Goal: Task Accomplishment & Management: Manage account settings

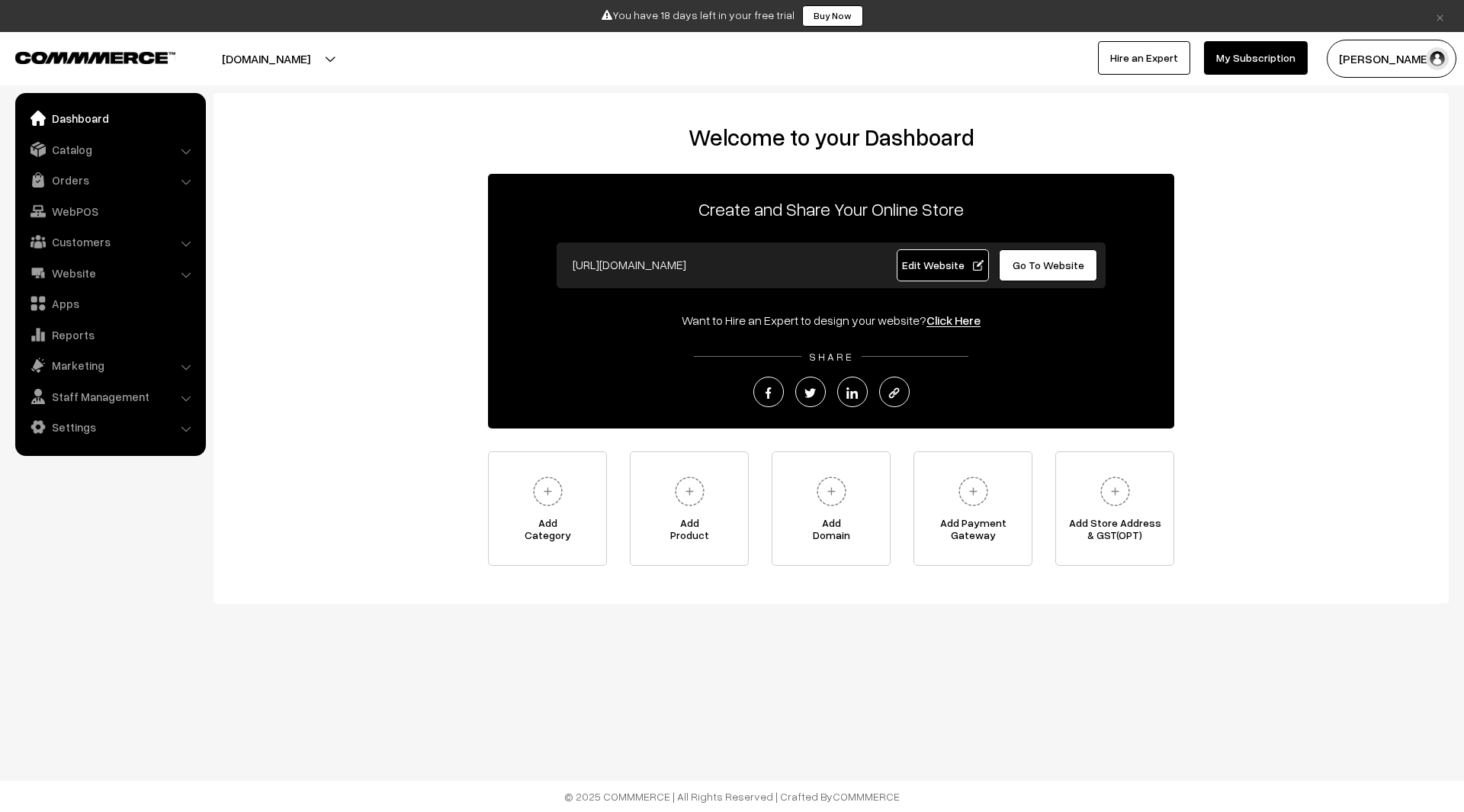
click at [1400, 43] on button "[PERSON_NAME]" at bounding box center [1392, 58] width 130 height 39
click at [1379, 209] on link "Sign Out" at bounding box center [1392, 207] width 130 height 34
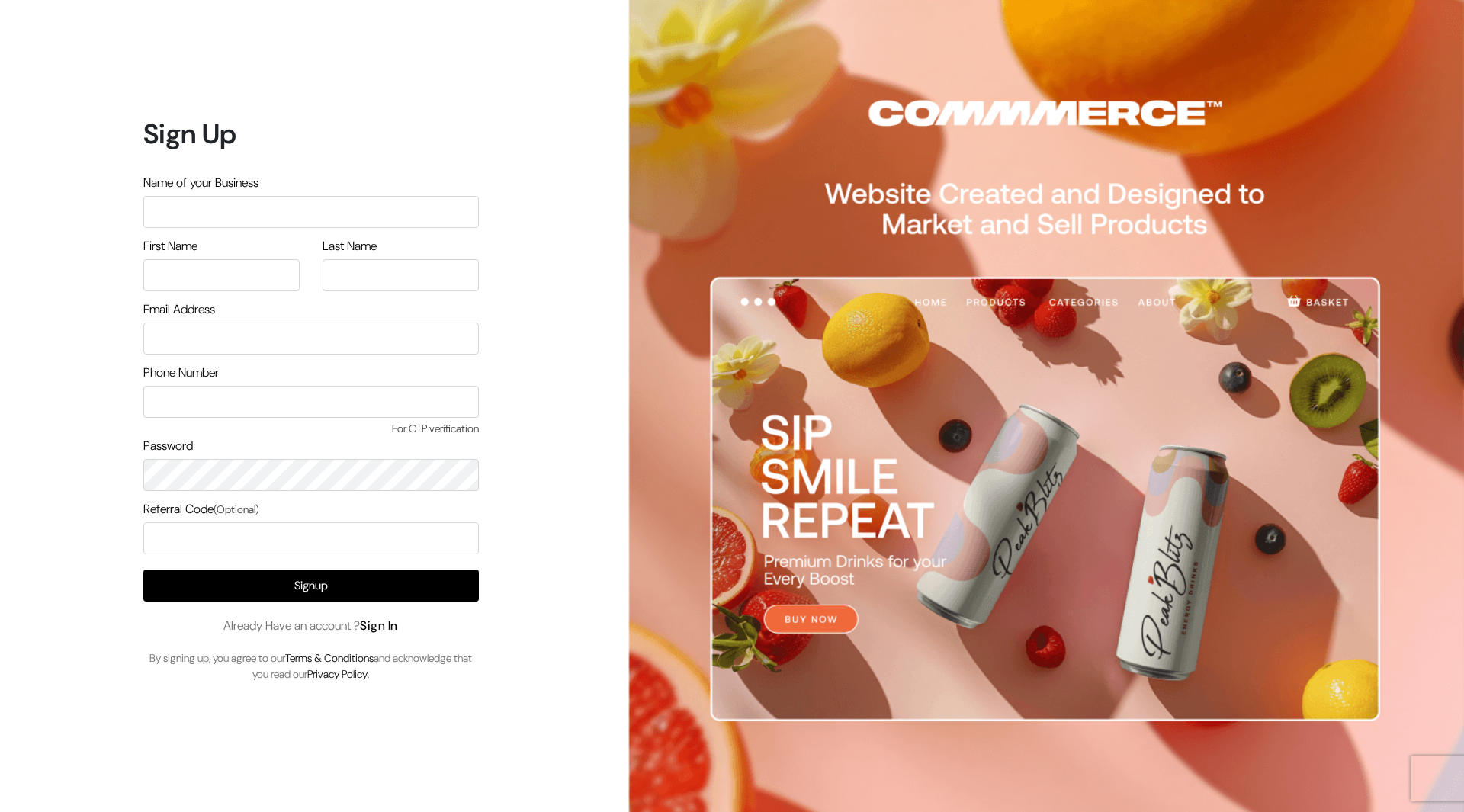
click at [393, 627] on link "Sign In" at bounding box center [378, 625] width 39 height 16
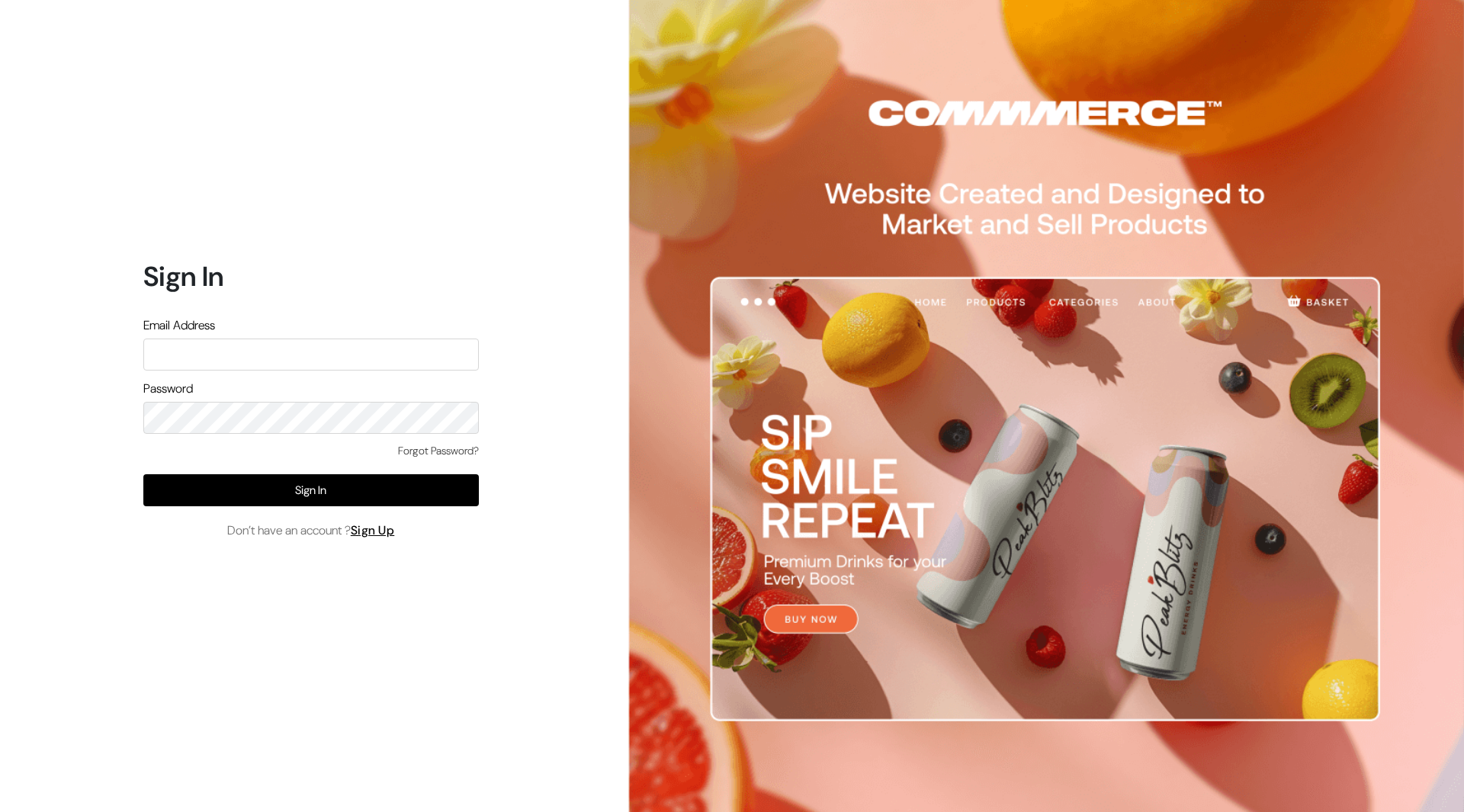
click at [367, 353] on input "text" at bounding box center [310, 355] width 336 height 32
type input "mayank@commmerce.com"
click at [339, 461] on div "Forgot Password?" at bounding box center [310, 458] width 336 height 31
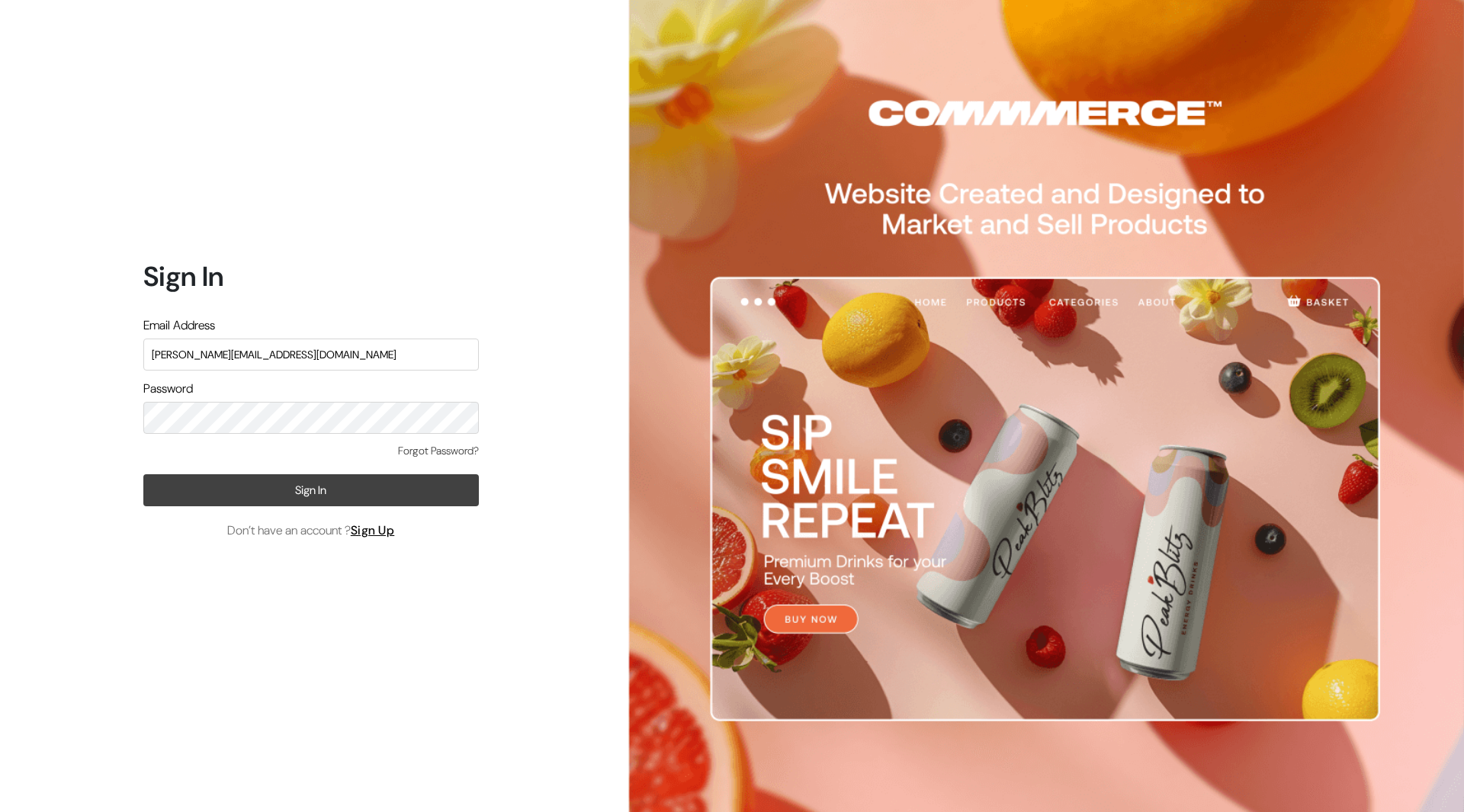
click at [340, 492] on button "Sign In" at bounding box center [310, 490] width 336 height 32
